Goal: Information Seeking & Learning: Learn about a topic

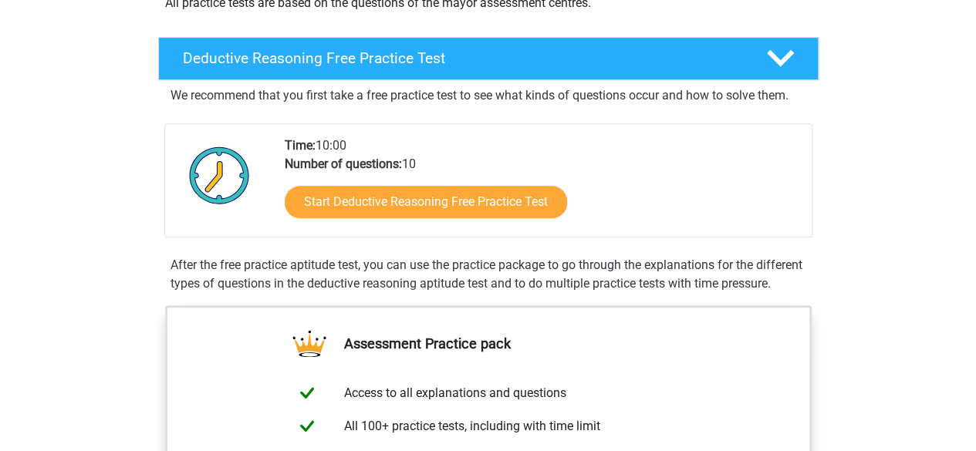
scroll to position [334, 0]
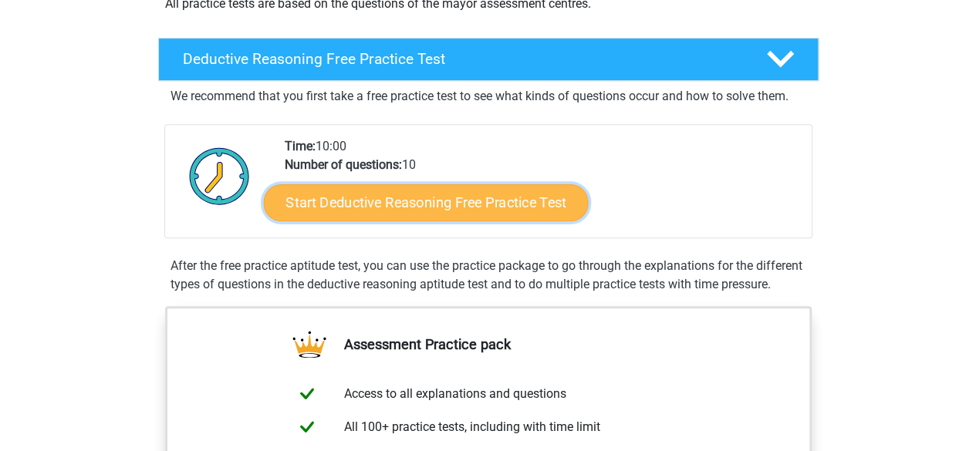
click at [386, 202] on link "Start Deductive Reasoning Free Practice Test" at bounding box center [425, 202] width 325 height 37
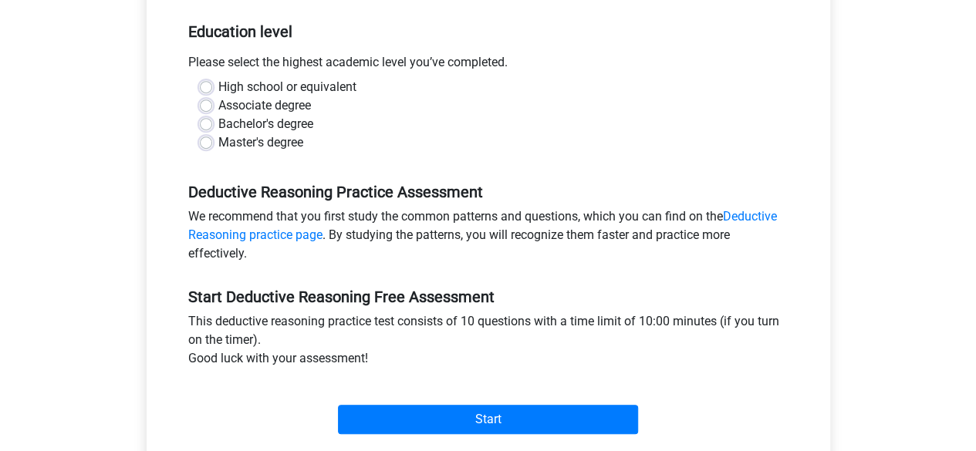
scroll to position [311, 0]
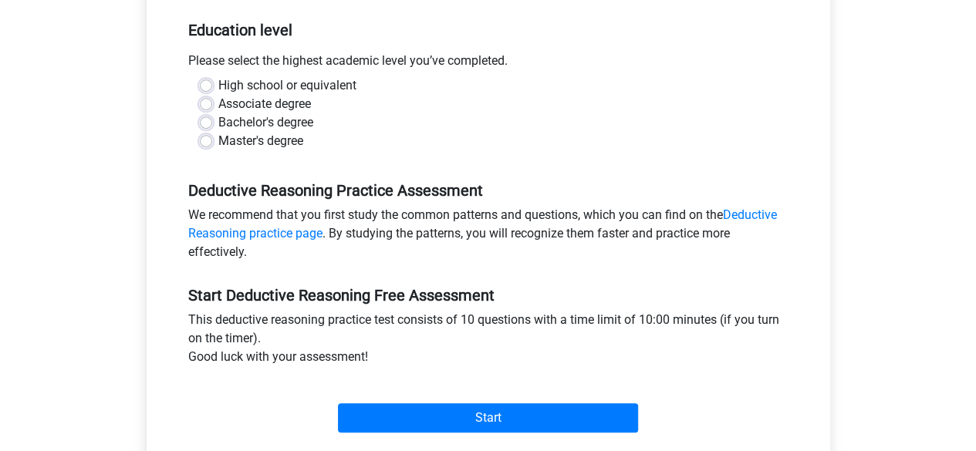
click at [218, 121] on label "Bachelor's degree" at bounding box center [265, 122] width 95 height 19
click at [202, 121] on input "Bachelor's degree" at bounding box center [206, 120] width 12 height 15
radio input "true"
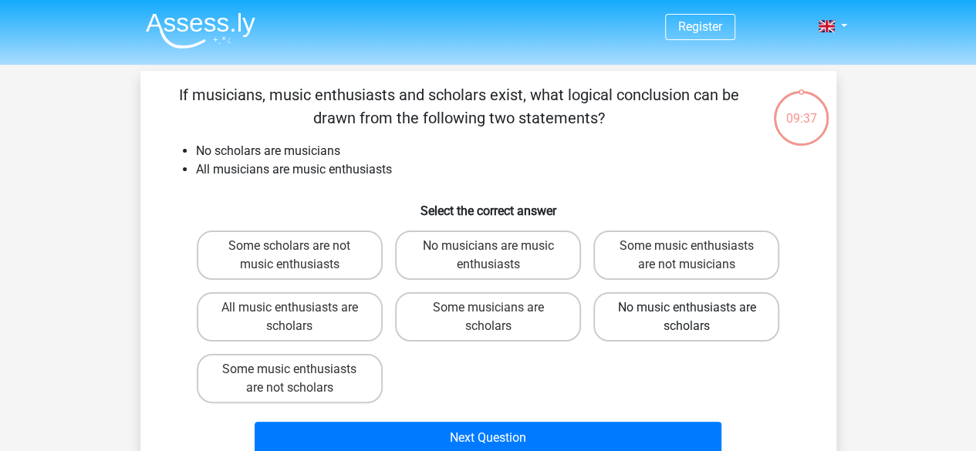
click at [711, 329] on label "No music enthusiasts are scholars" at bounding box center [686, 316] width 186 height 49
click at [697, 318] on input "No music enthusiasts are scholars" at bounding box center [692, 313] width 10 height 10
radio input "true"
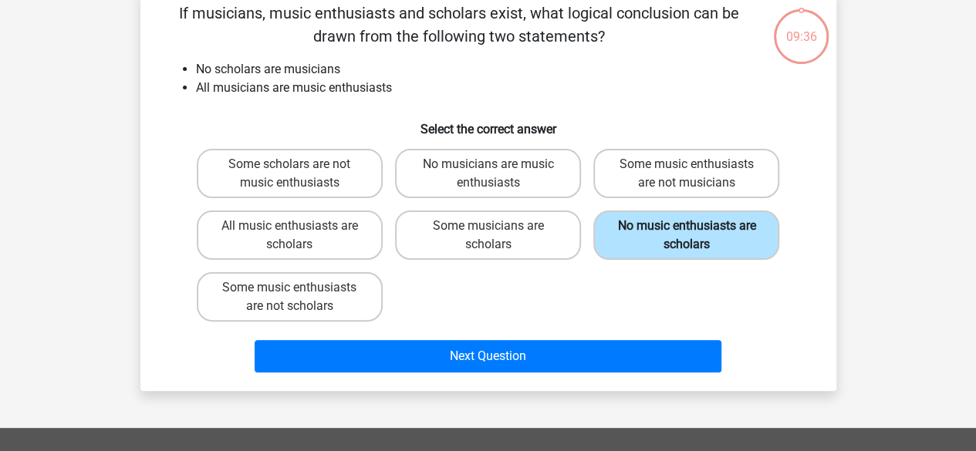
scroll to position [83, 0]
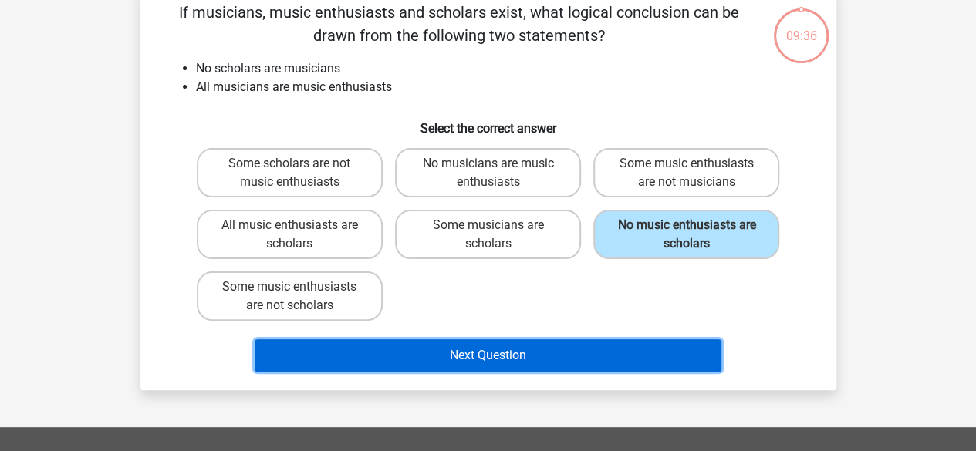
click at [599, 356] on button "Next Question" at bounding box center [488, 355] width 467 height 32
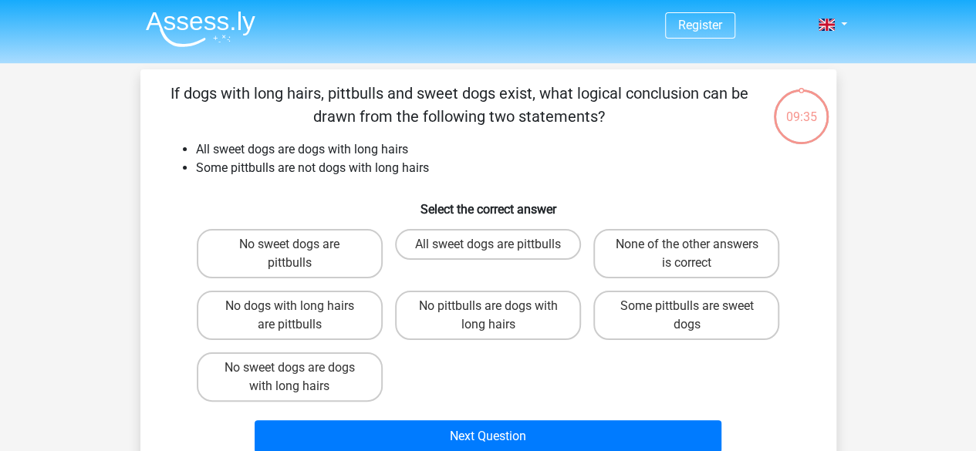
scroll to position [0, 0]
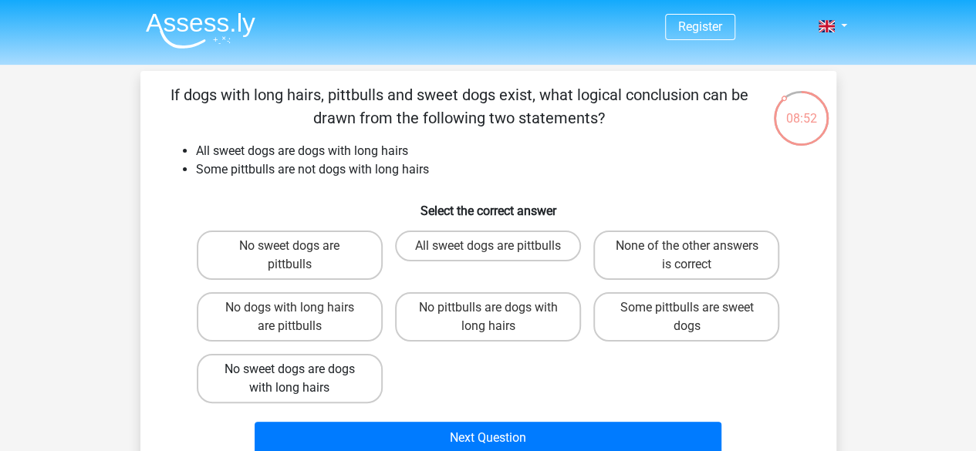
click at [351, 380] on label "No sweet dogs are dogs with long hairs" at bounding box center [290, 378] width 186 height 49
click at [299, 380] on input "No sweet dogs are dogs with long hairs" at bounding box center [294, 375] width 10 height 10
radio input "true"
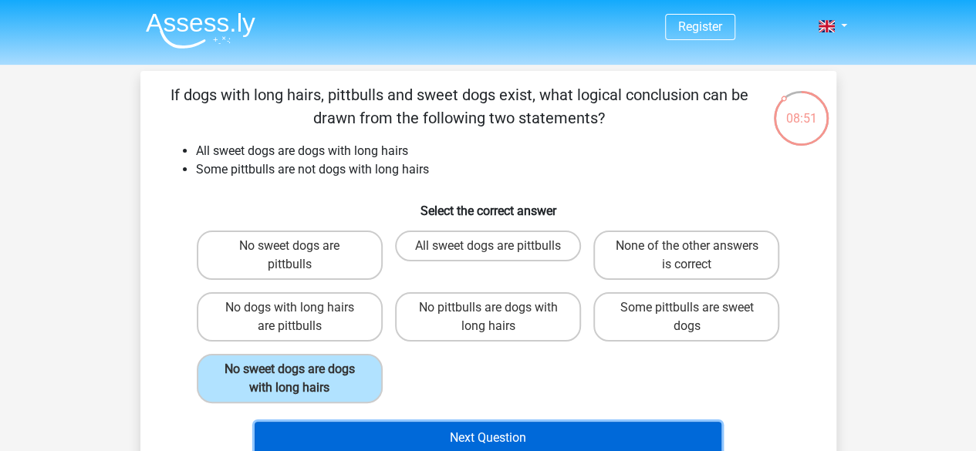
click at [468, 422] on button "Next Question" at bounding box center [488, 438] width 467 height 32
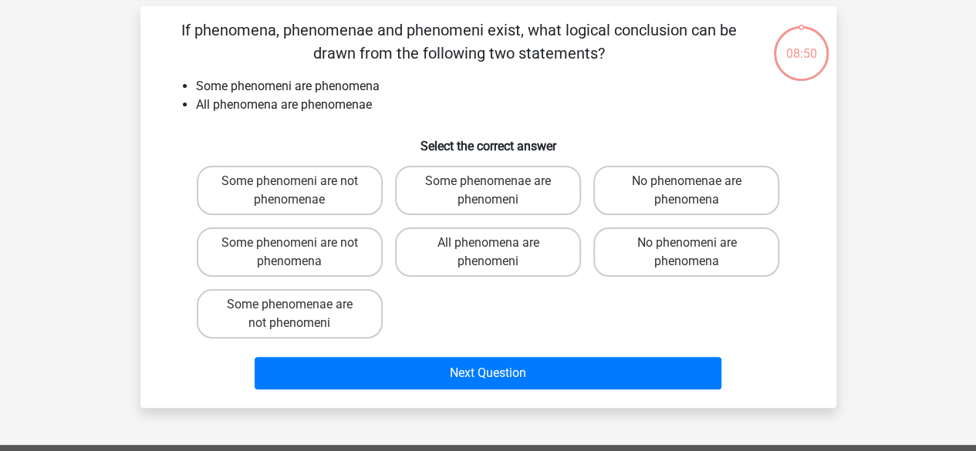
scroll to position [71, 0]
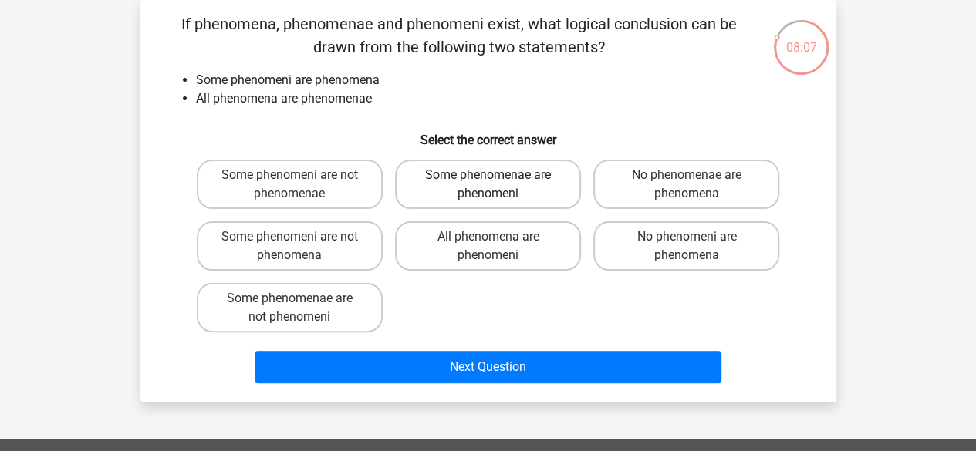
click at [493, 164] on label "Some phenomenae are phenomeni" at bounding box center [488, 184] width 186 height 49
click at [493, 175] on input "Some phenomenae are phenomeni" at bounding box center [493, 180] width 10 height 10
radio input "true"
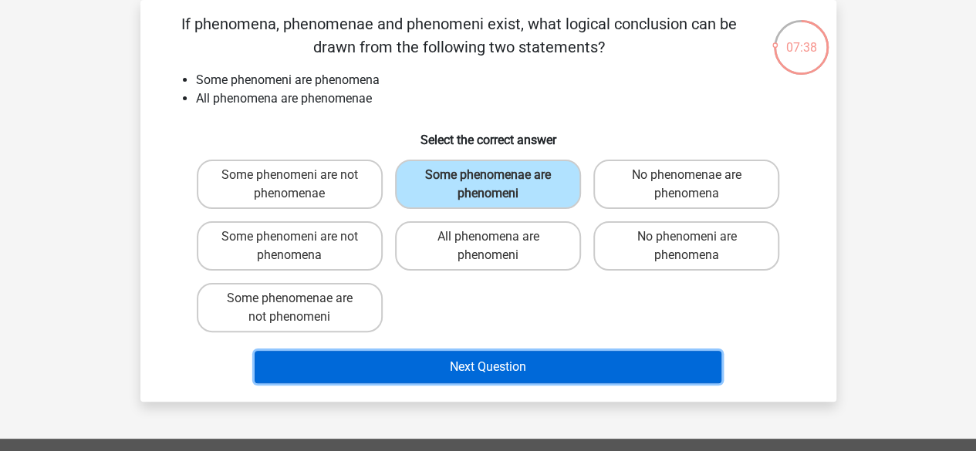
click at [542, 368] on button "Next Question" at bounding box center [488, 367] width 467 height 32
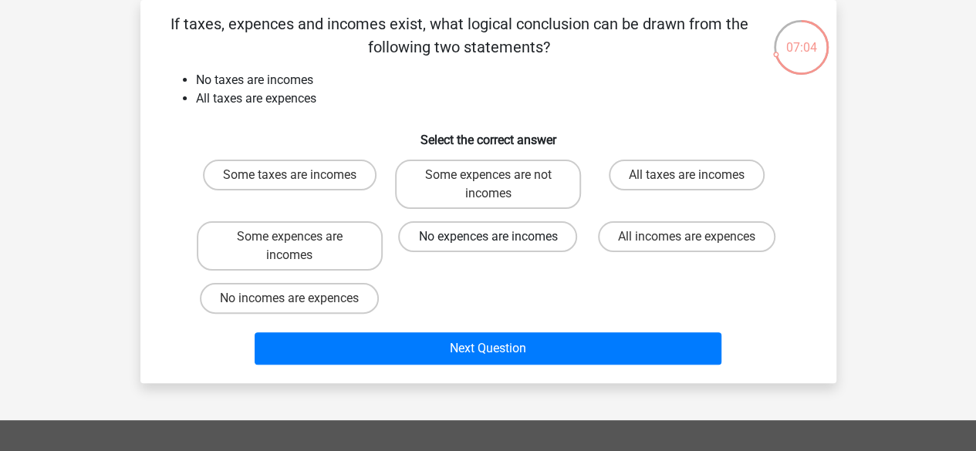
click at [500, 246] on label "No expences are incomes" at bounding box center [487, 236] width 179 height 31
click at [498, 246] on input "No expences are incomes" at bounding box center [493, 242] width 10 height 10
radio input "true"
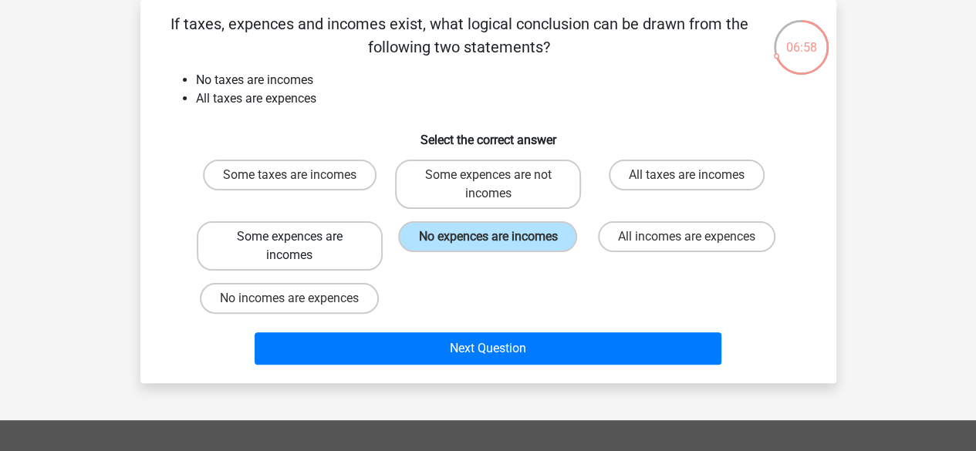
click at [302, 253] on label "Some expences are incomes" at bounding box center [290, 245] width 186 height 49
click at [299, 247] on input "Some expences are incomes" at bounding box center [294, 242] width 10 height 10
radio input "true"
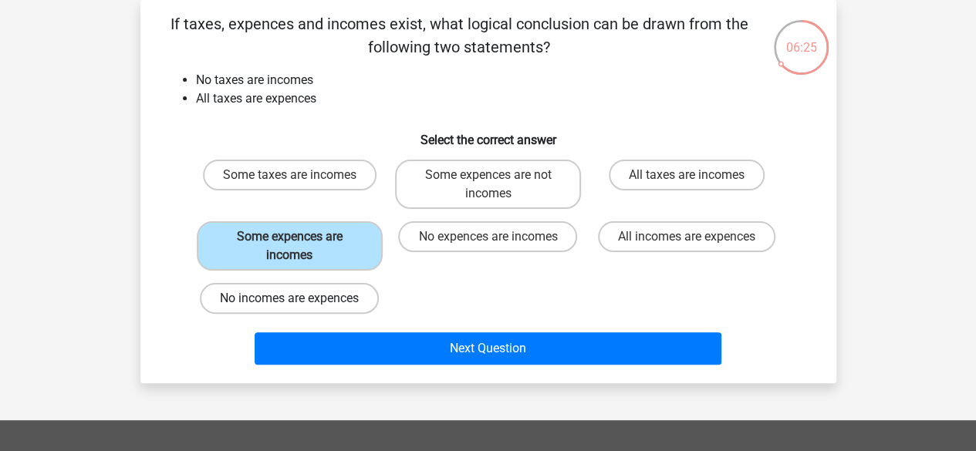
click at [323, 309] on label "No incomes are expences" at bounding box center [289, 298] width 179 height 31
click at [299, 309] on input "No incomes are expences" at bounding box center [294, 304] width 10 height 10
radio input "true"
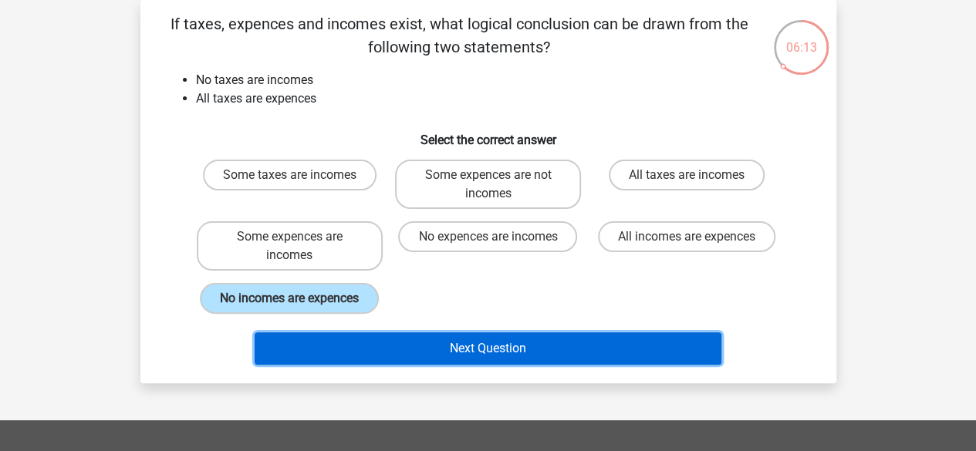
click at [437, 346] on button "Next Question" at bounding box center [488, 349] width 467 height 32
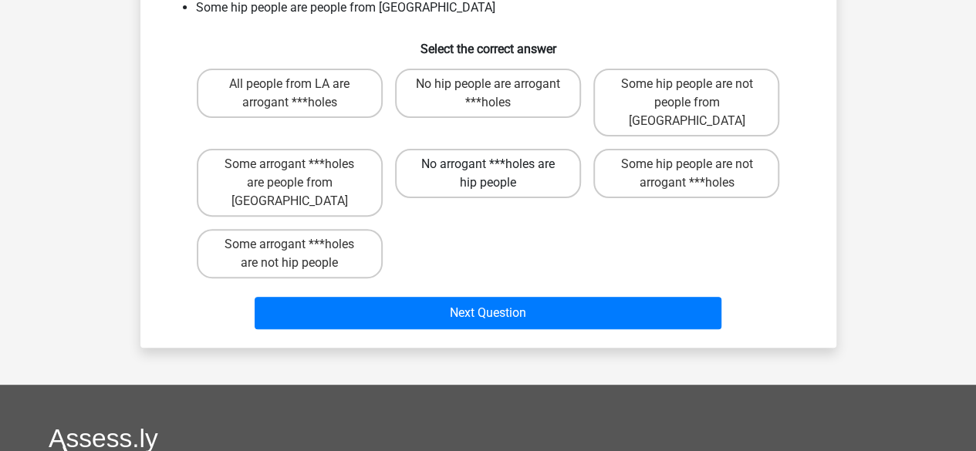
scroll to position [0, 0]
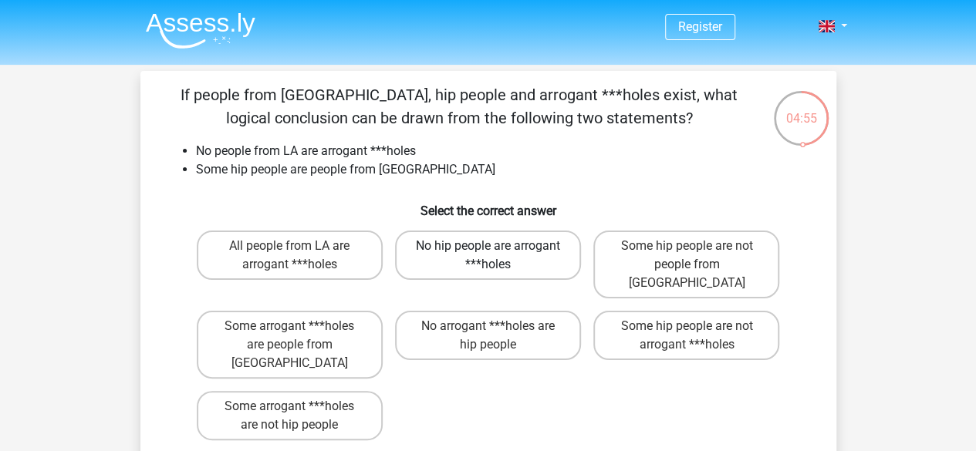
click at [455, 256] on label "No hip people are arrogant ***holes" at bounding box center [488, 255] width 186 height 49
click at [488, 256] on input "No hip people are arrogant ***holes" at bounding box center [493, 251] width 10 height 10
radio input "true"
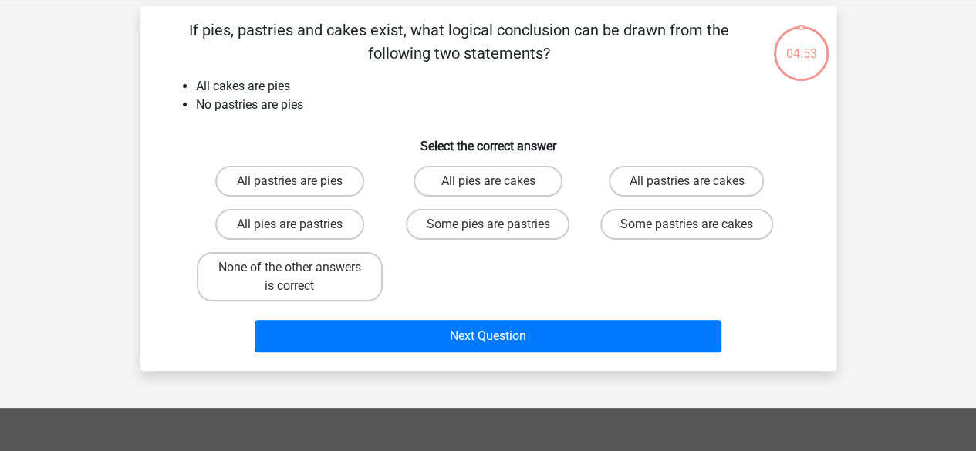
scroll to position [71, 0]
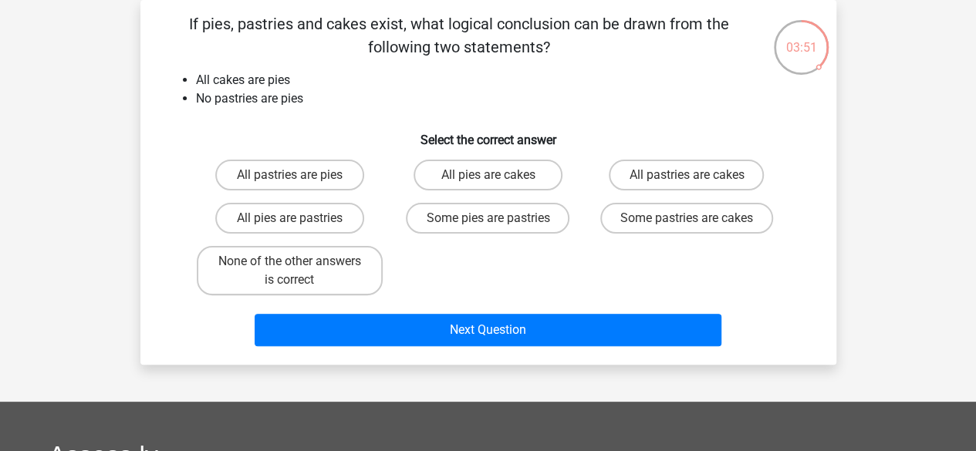
click at [333, 245] on div "None of the other answers is correct" at bounding box center [290, 271] width 198 height 62
click at [338, 275] on label "None of the other answers is correct" at bounding box center [290, 270] width 186 height 49
click at [299, 272] on input "None of the other answers is correct" at bounding box center [294, 267] width 10 height 10
radio input "true"
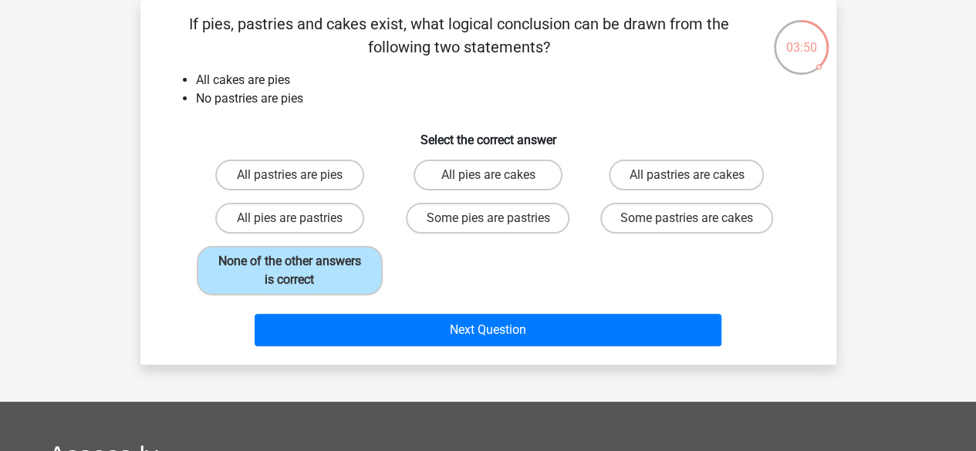
click at [454, 313] on div "Next Question" at bounding box center [488, 327] width 647 height 51
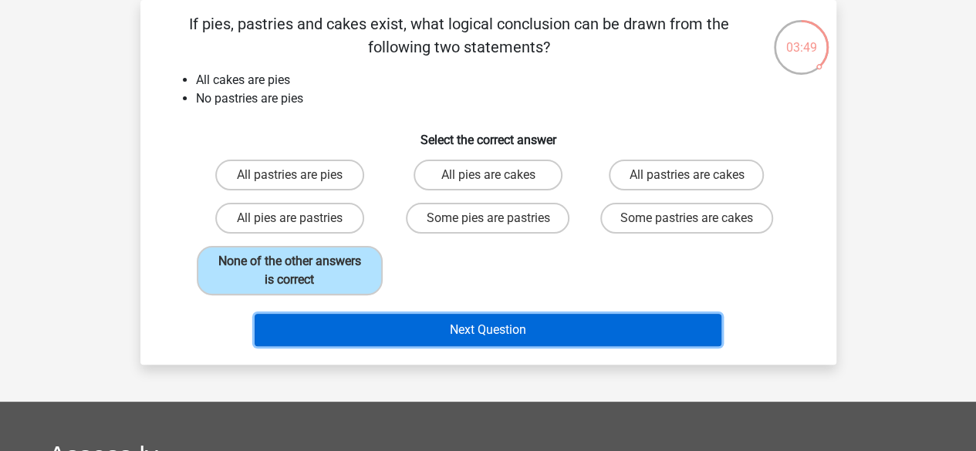
click at [458, 329] on button "Next Question" at bounding box center [488, 330] width 467 height 32
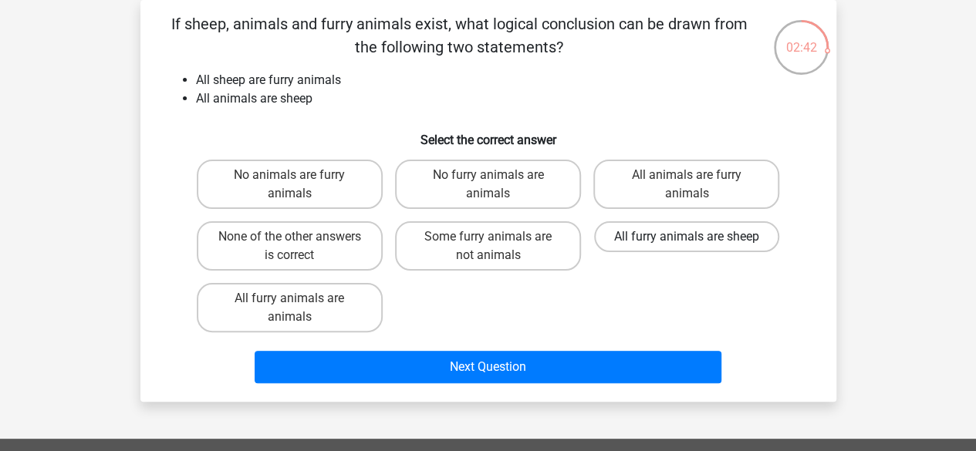
click at [679, 244] on label "All furry animals are sheep" at bounding box center [686, 236] width 185 height 31
click at [687, 244] on input "All furry animals are sheep" at bounding box center [692, 242] width 10 height 10
radio input "true"
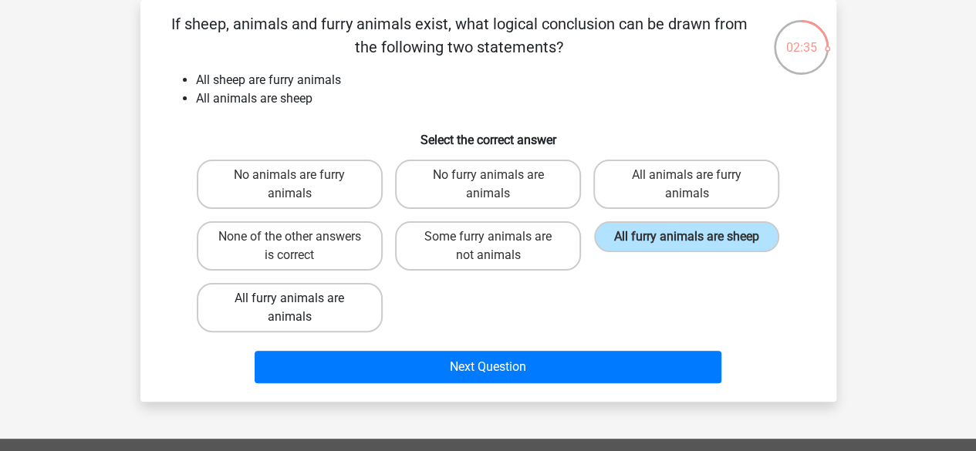
click at [261, 314] on label "All furry animals are animals" at bounding box center [290, 307] width 186 height 49
click at [289, 309] on input "All furry animals are animals" at bounding box center [294, 304] width 10 height 10
radio input "true"
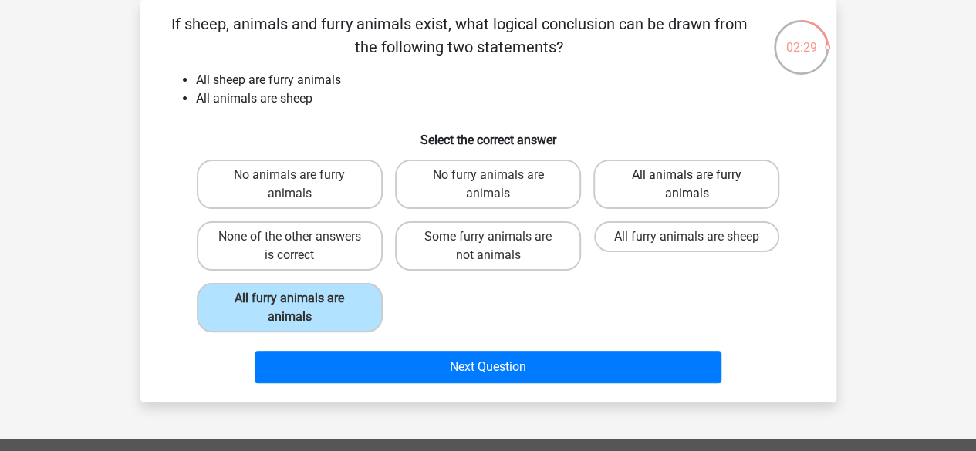
click at [685, 185] on label "All animals are furry animals" at bounding box center [686, 184] width 186 height 49
click at [687, 185] on input "All animals are furry animals" at bounding box center [692, 180] width 10 height 10
radio input "true"
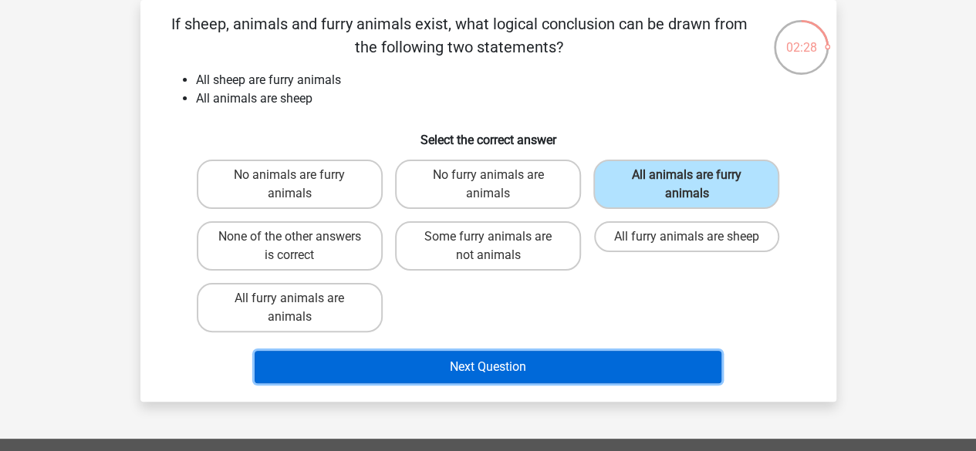
click at [473, 374] on button "Next Question" at bounding box center [488, 367] width 467 height 32
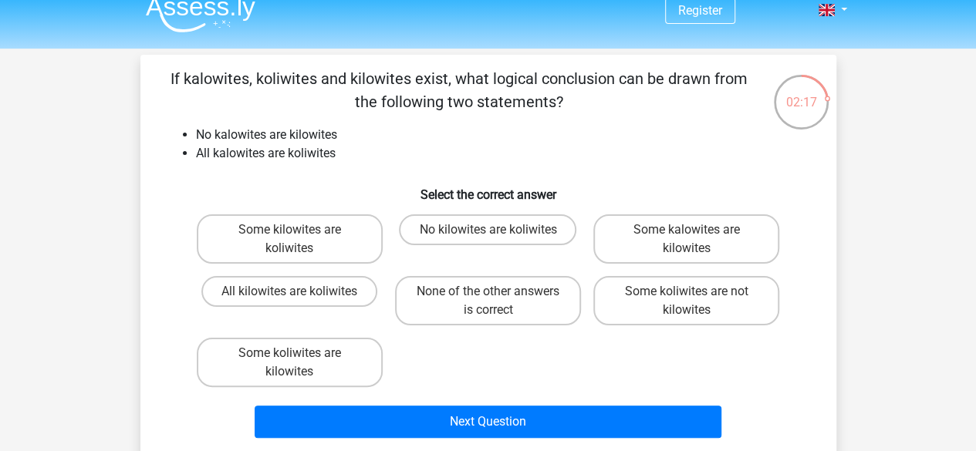
scroll to position [15, 0]
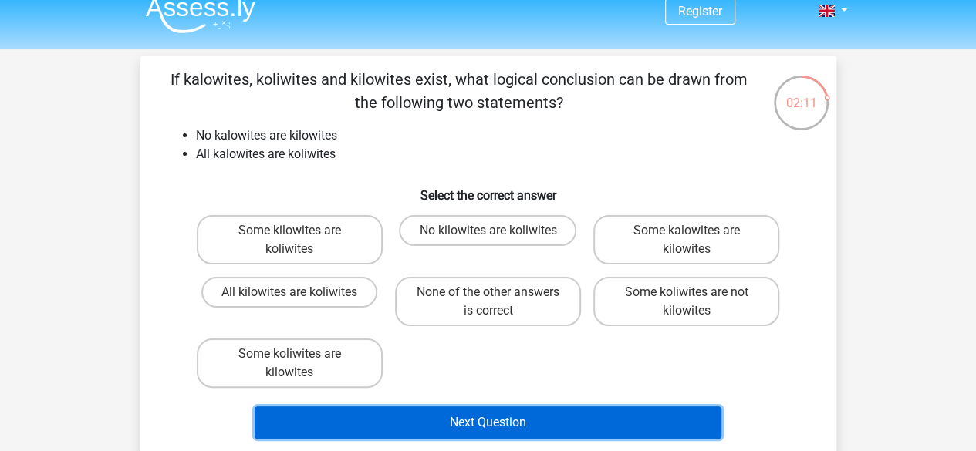
click at [485, 428] on button "Next Question" at bounding box center [488, 423] width 467 height 32
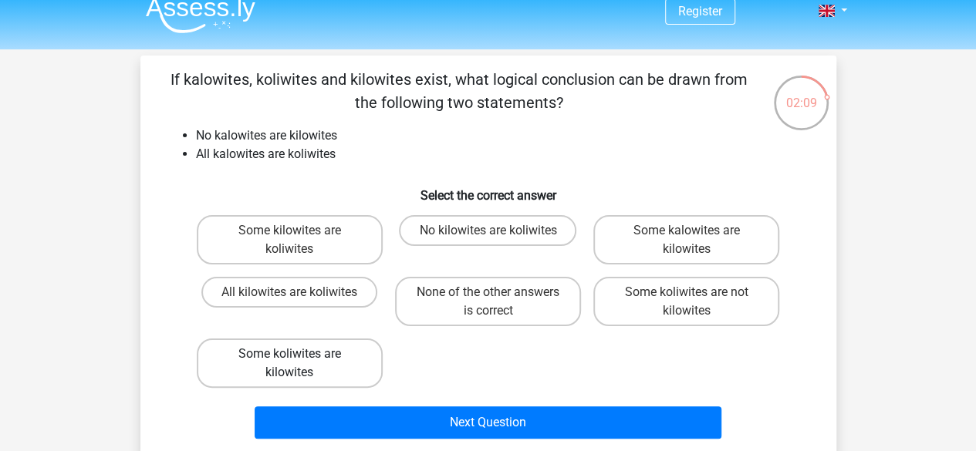
click at [316, 371] on label "Some koliwites are kilowites" at bounding box center [290, 363] width 186 height 49
click at [299, 364] on input "Some koliwites are kilowites" at bounding box center [294, 359] width 10 height 10
radio input "true"
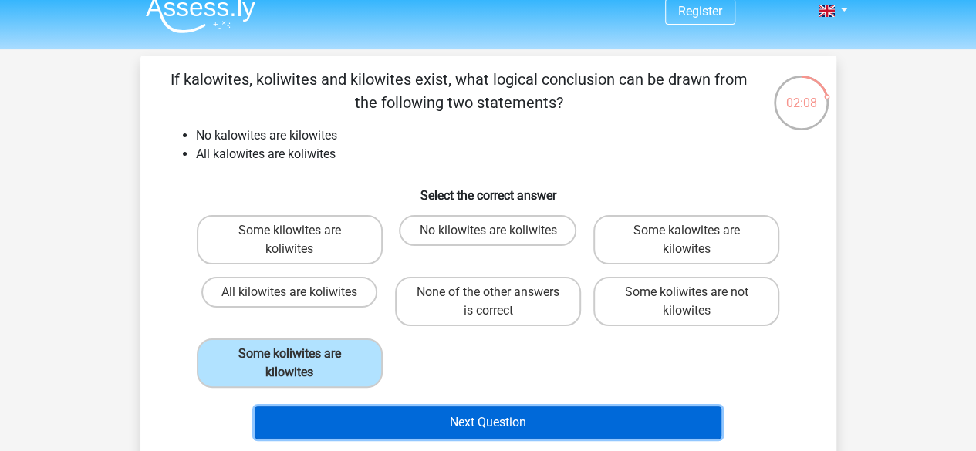
click at [491, 407] on button "Next Question" at bounding box center [488, 423] width 467 height 32
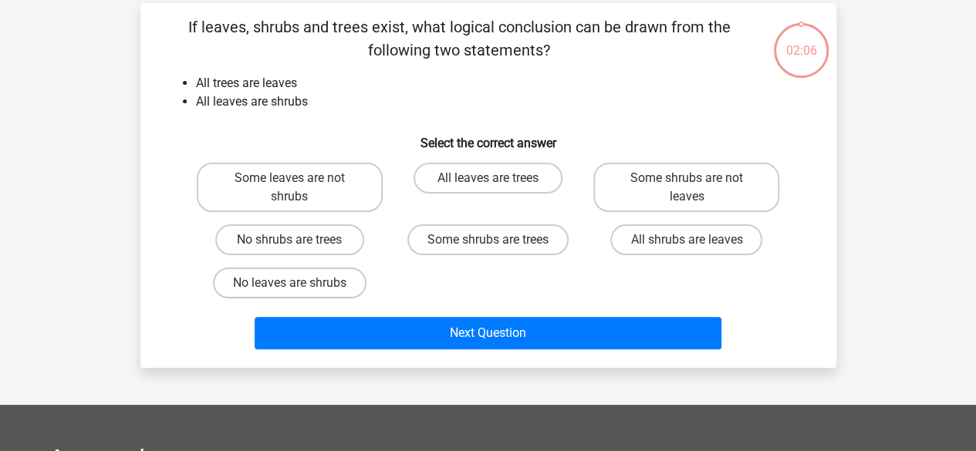
scroll to position [71, 0]
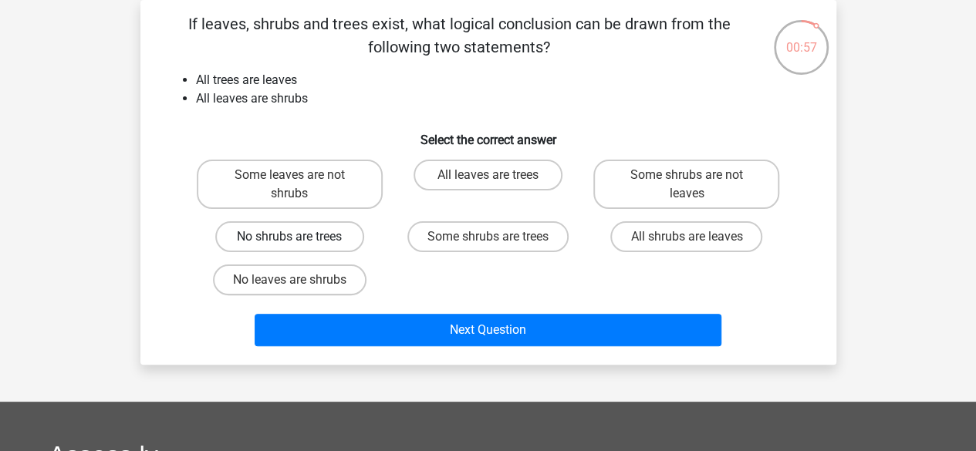
click at [331, 235] on label "No shrubs are trees" at bounding box center [289, 236] width 149 height 31
click at [299, 237] on input "No shrubs are trees" at bounding box center [294, 242] width 10 height 10
radio input "true"
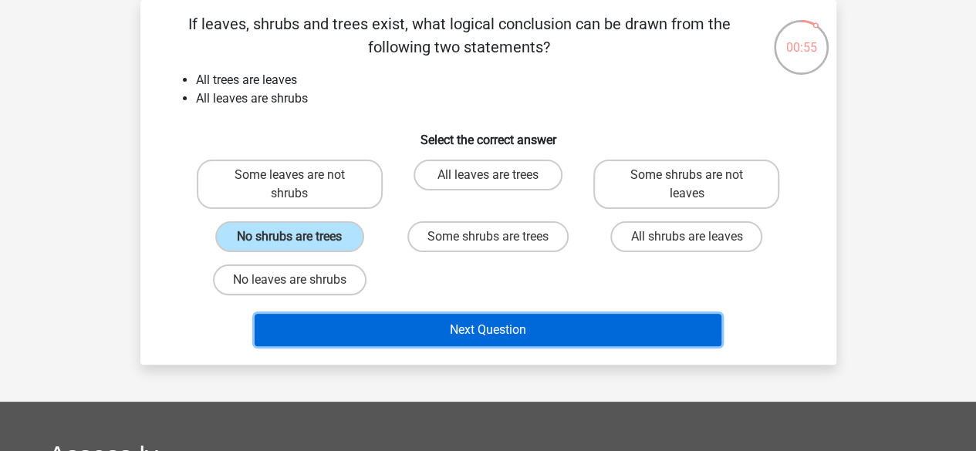
click at [453, 329] on button "Next Question" at bounding box center [488, 330] width 467 height 32
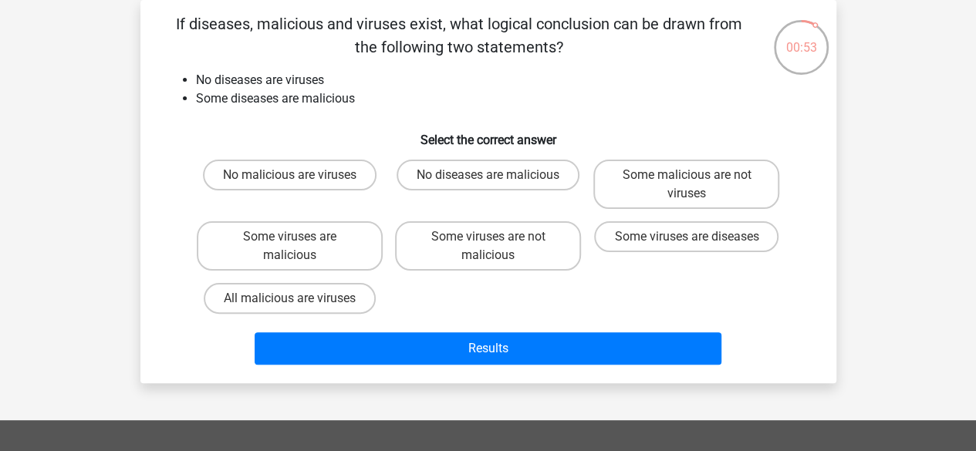
click at [453, 329] on div "Results" at bounding box center [488, 345] width 647 height 51
click at [312, 255] on label "Some viruses are malicious" at bounding box center [290, 245] width 186 height 49
click at [299, 247] on input "Some viruses are malicious" at bounding box center [294, 242] width 10 height 10
radio input "true"
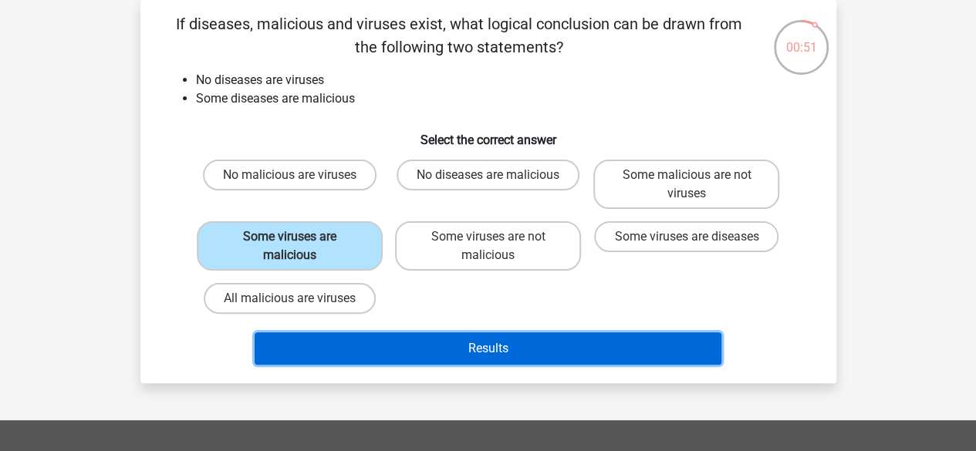
click at [464, 343] on button "Results" at bounding box center [488, 349] width 467 height 32
